Goal: Information Seeking & Learning: Learn about a topic

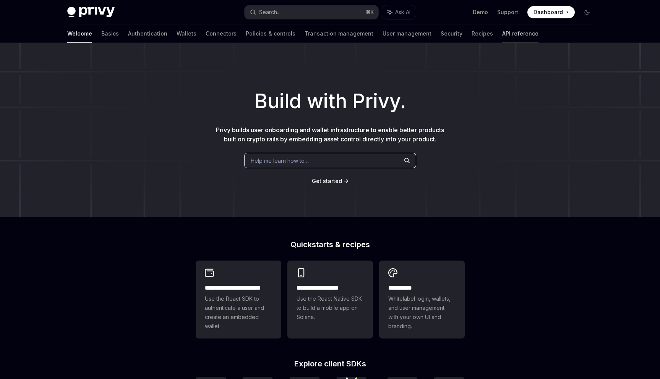
click at [502, 33] on link "API reference" at bounding box center [520, 33] width 36 height 18
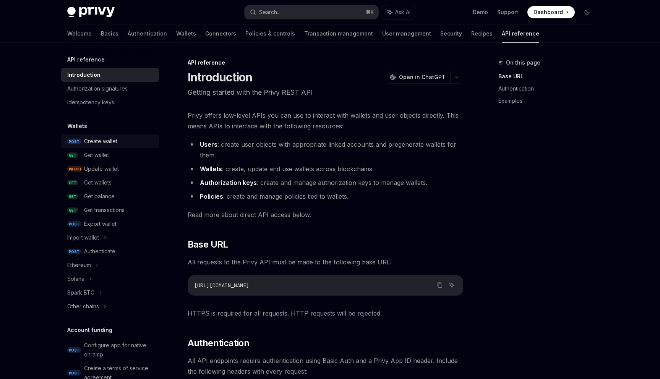
click at [110, 143] on div "Create wallet" at bounding box center [100, 141] width 33 height 9
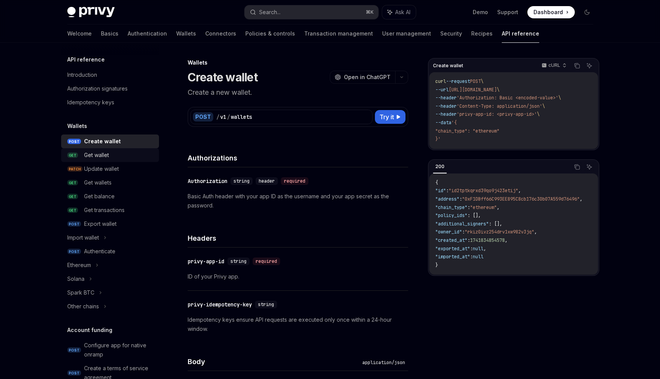
click at [120, 158] on div "Get wallet" at bounding box center [119, 155] width 70 height 9
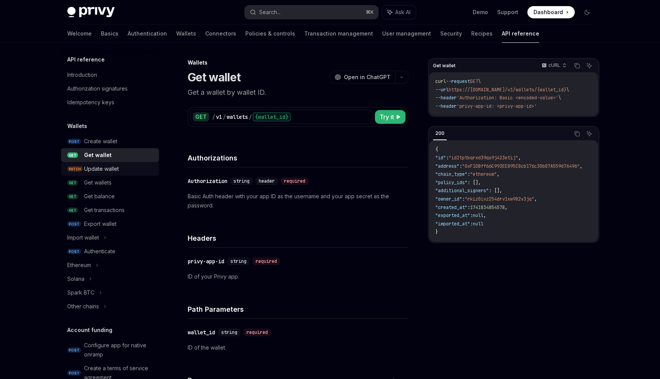
click at [130, 173] on div "Update wallet" at bounding box center [119, 168] width 70 height 9
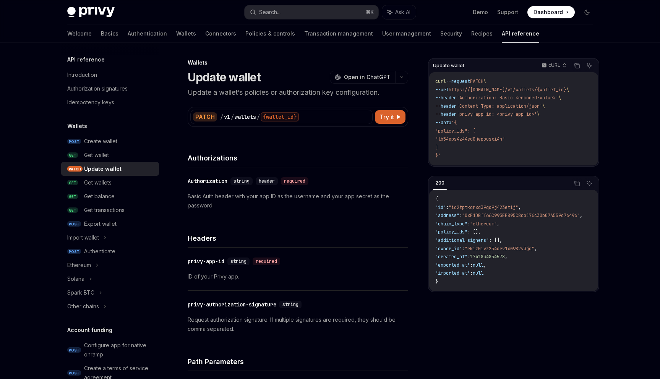
scroll to position [77, 0]
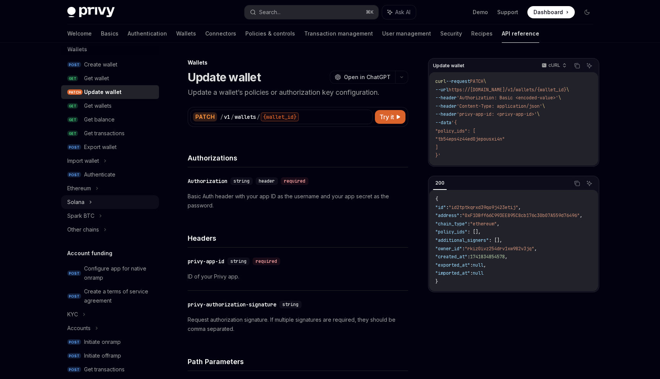
click at [124, 200] on div "Solana" at bounding box center [110, 202] width 98 height 14
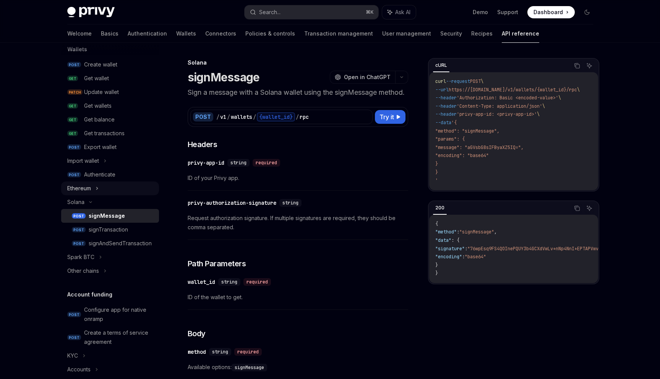
click at [133, 186] on div "Ethereum" at bounding box center [110, 189] width 98 height 14
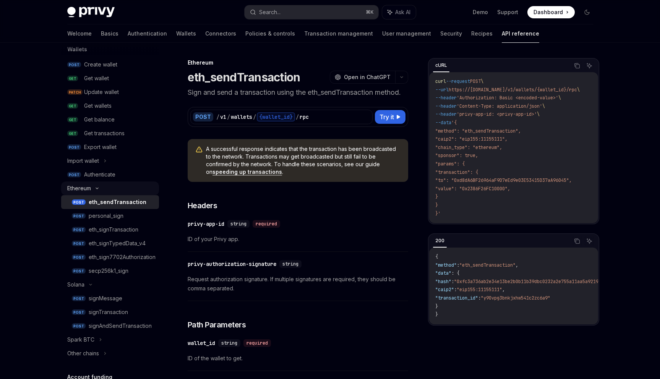
click at [133, 186] on div "Ethereum" at bounding box center [110, 189] width 98 height 14
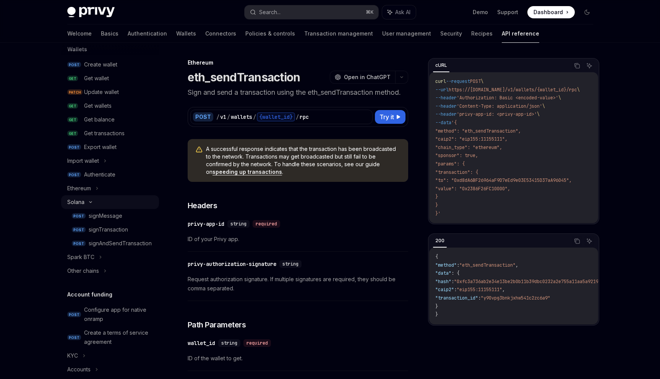
click at [135, 202] on div "Solana" at bounding box center [110, 202] width 98 height 14
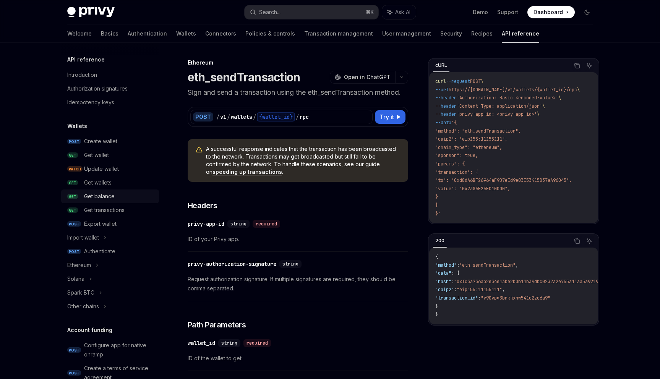
click at [100, 191] on link "GET Get balance" at bounding box center [110, 197] width 98 height 14
type textarea "*"
